Goal: Task Accomplishment & Management: Manage account settings

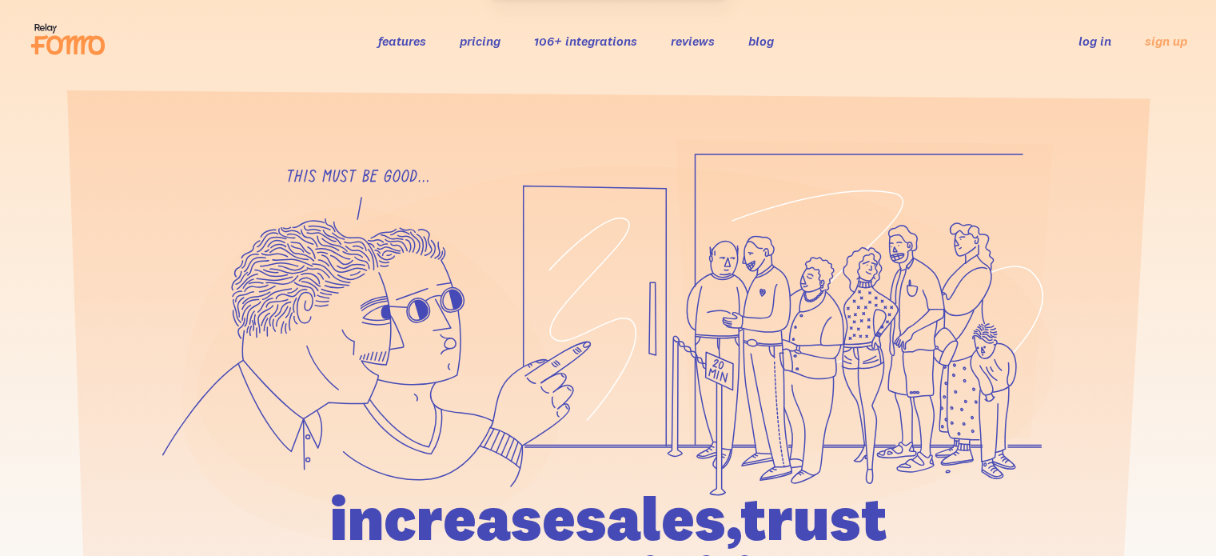
click at [1091, 38] on link "log in" at bounding box center [1095, 41] width 33 height 16
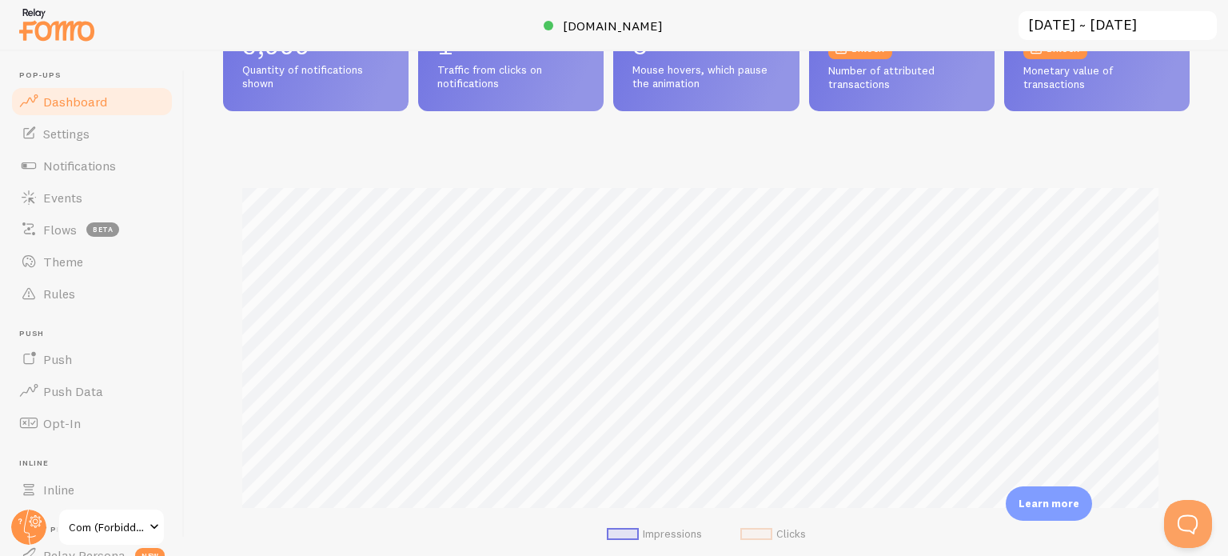
scroll to position [320, 0]
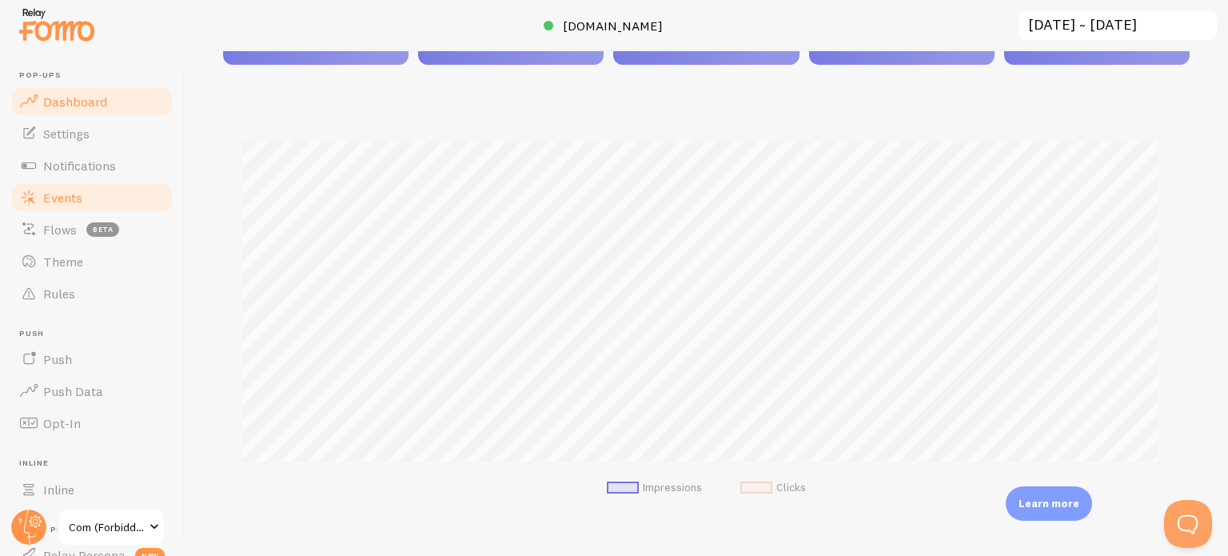
click at [125, 194] on link "Events" at bounding box center [92, 198] width 165 height 32
